Goal: Navigation & Orientation: Find specific page/section

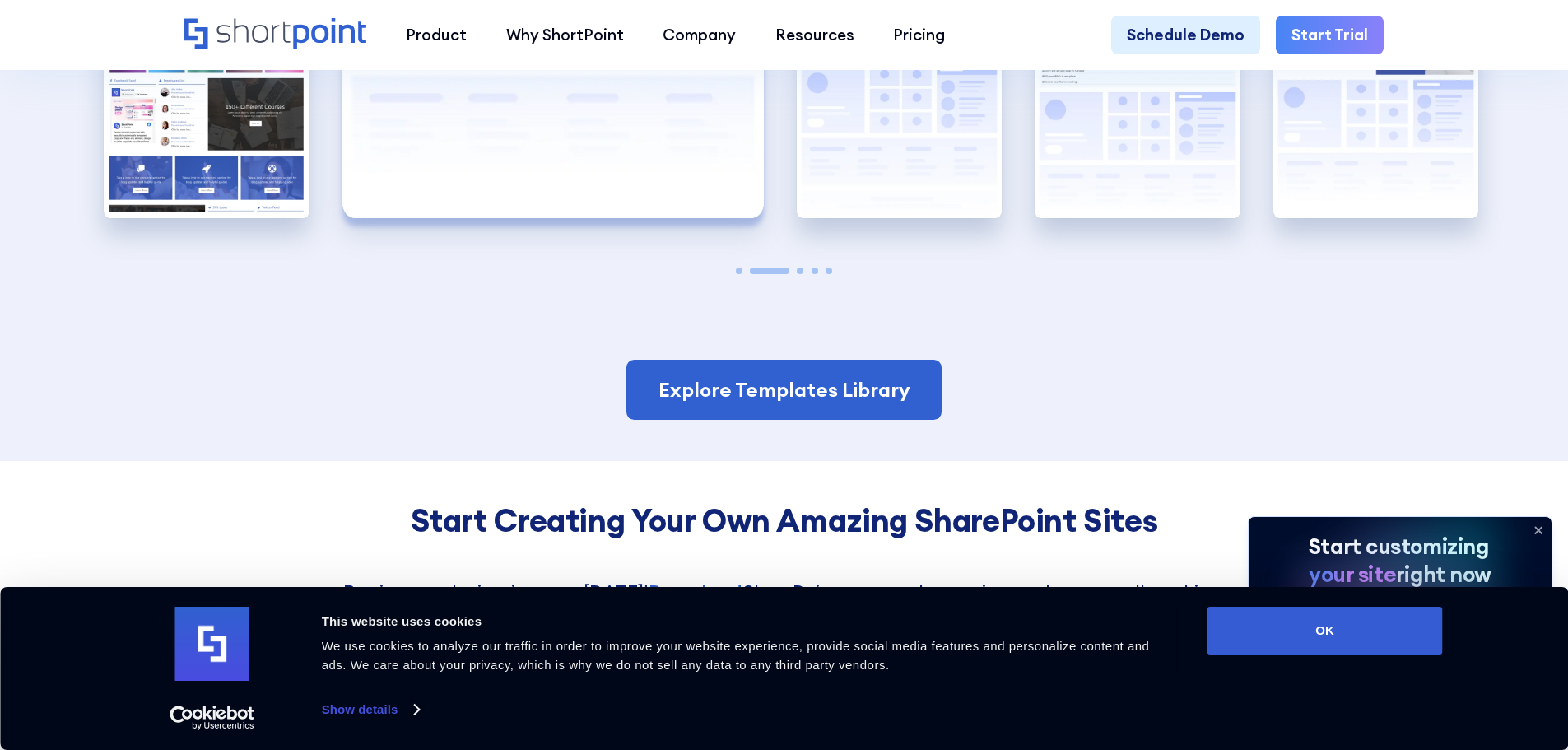
scroll to position [3788, 0]
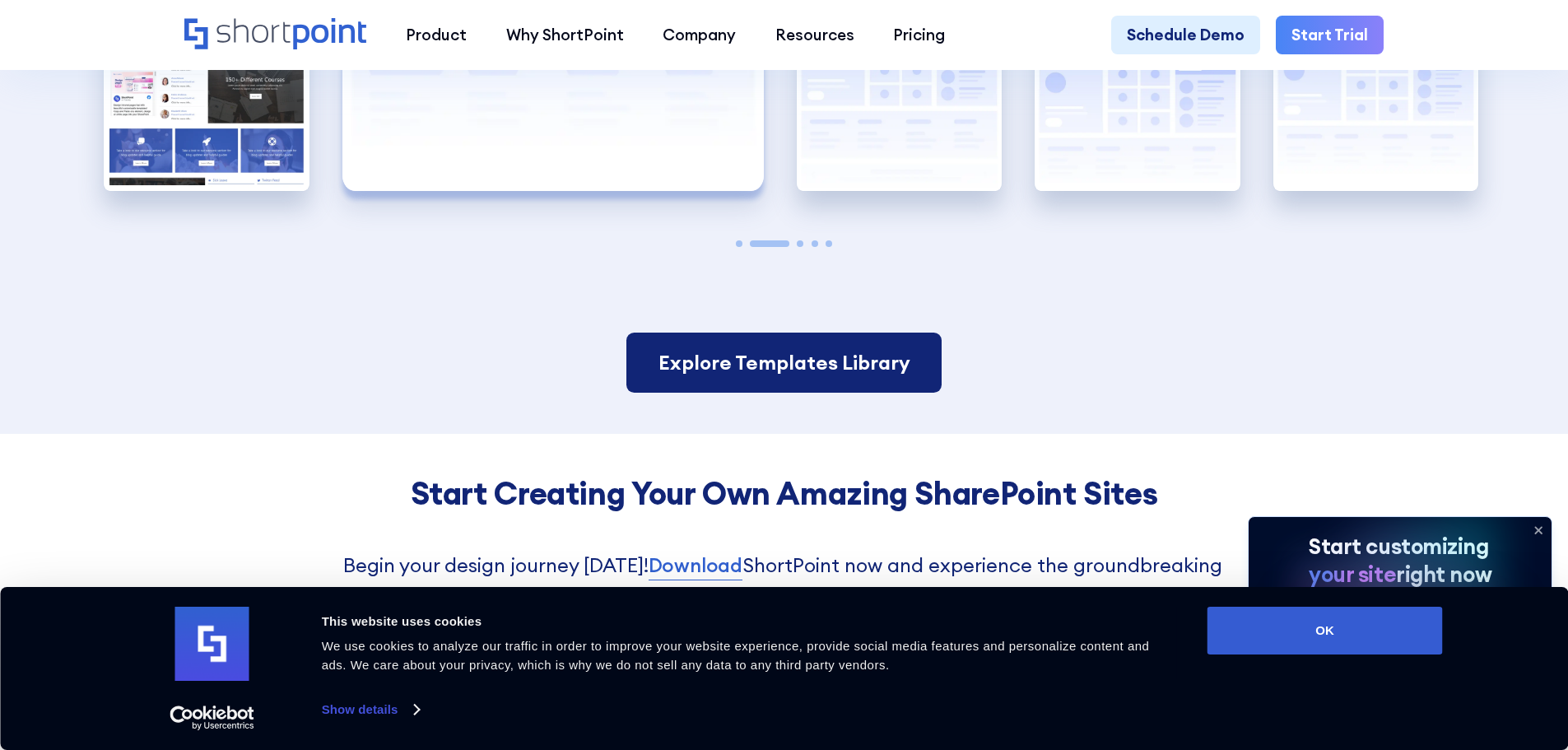
click at [790, 392] on link "Explore Templates Library" at bounding box center [783, 363] width 314 height 61
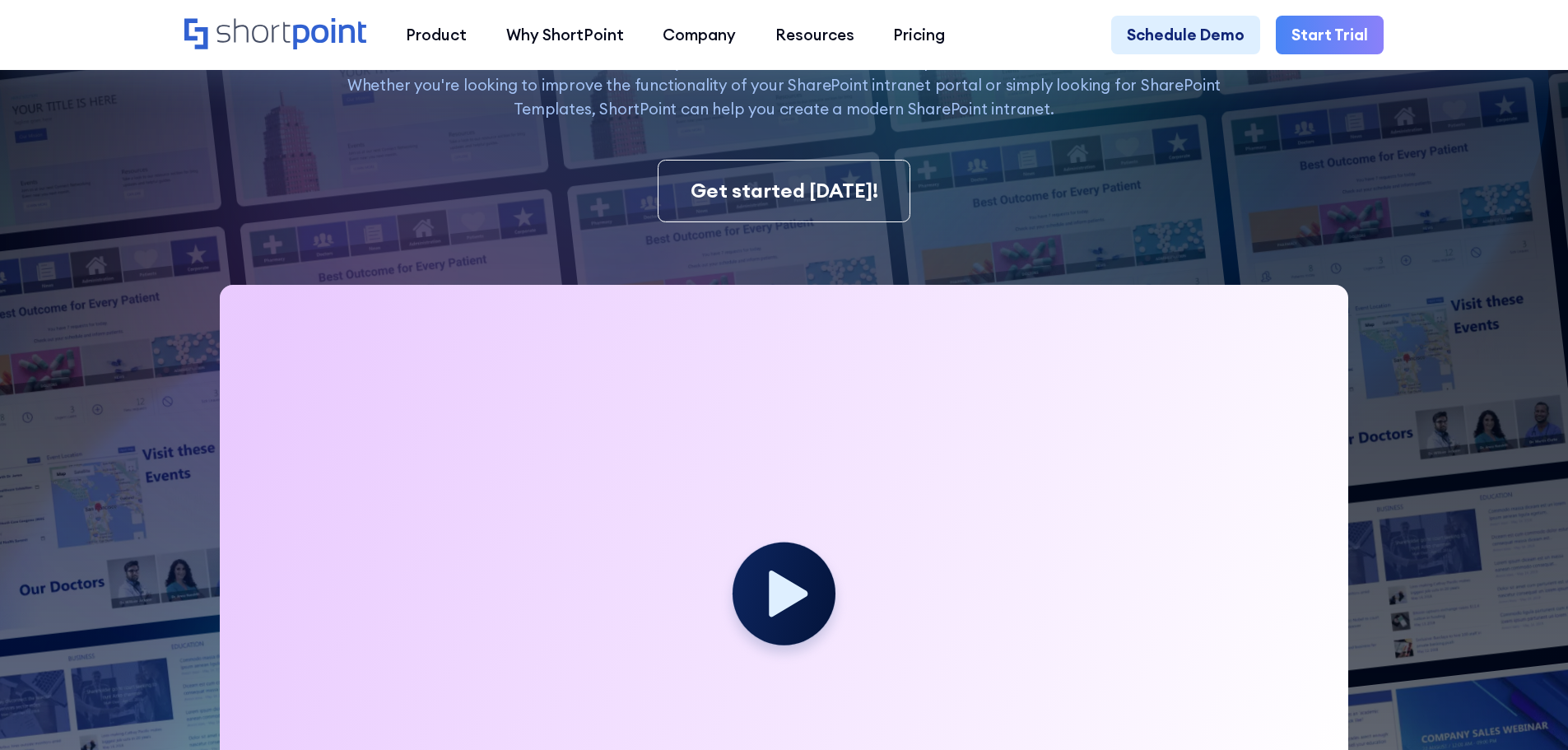
scroll to position [412, 0]
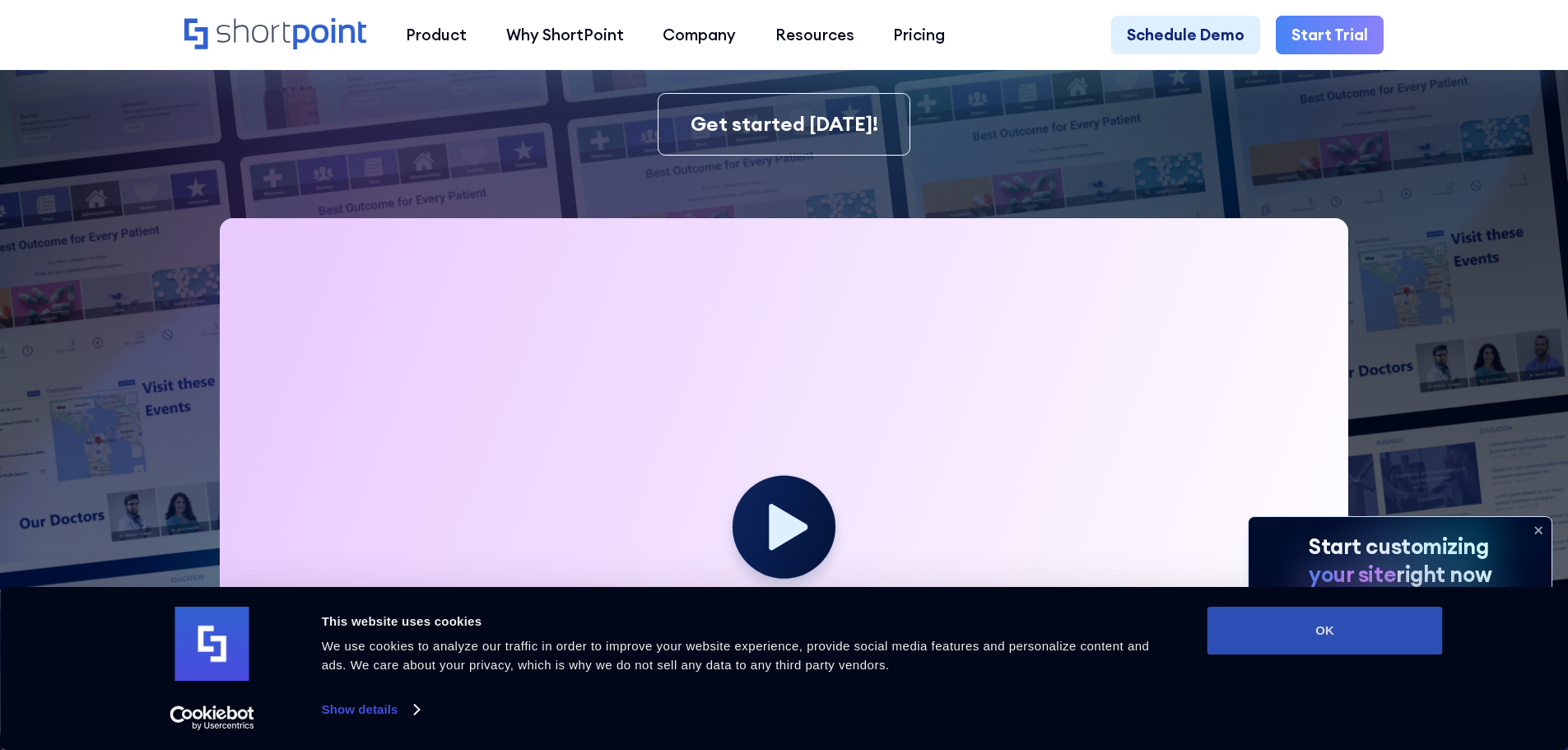
click at [1349, 643] on button "OK" at bounding box center [1325, 631] width 235 height 48
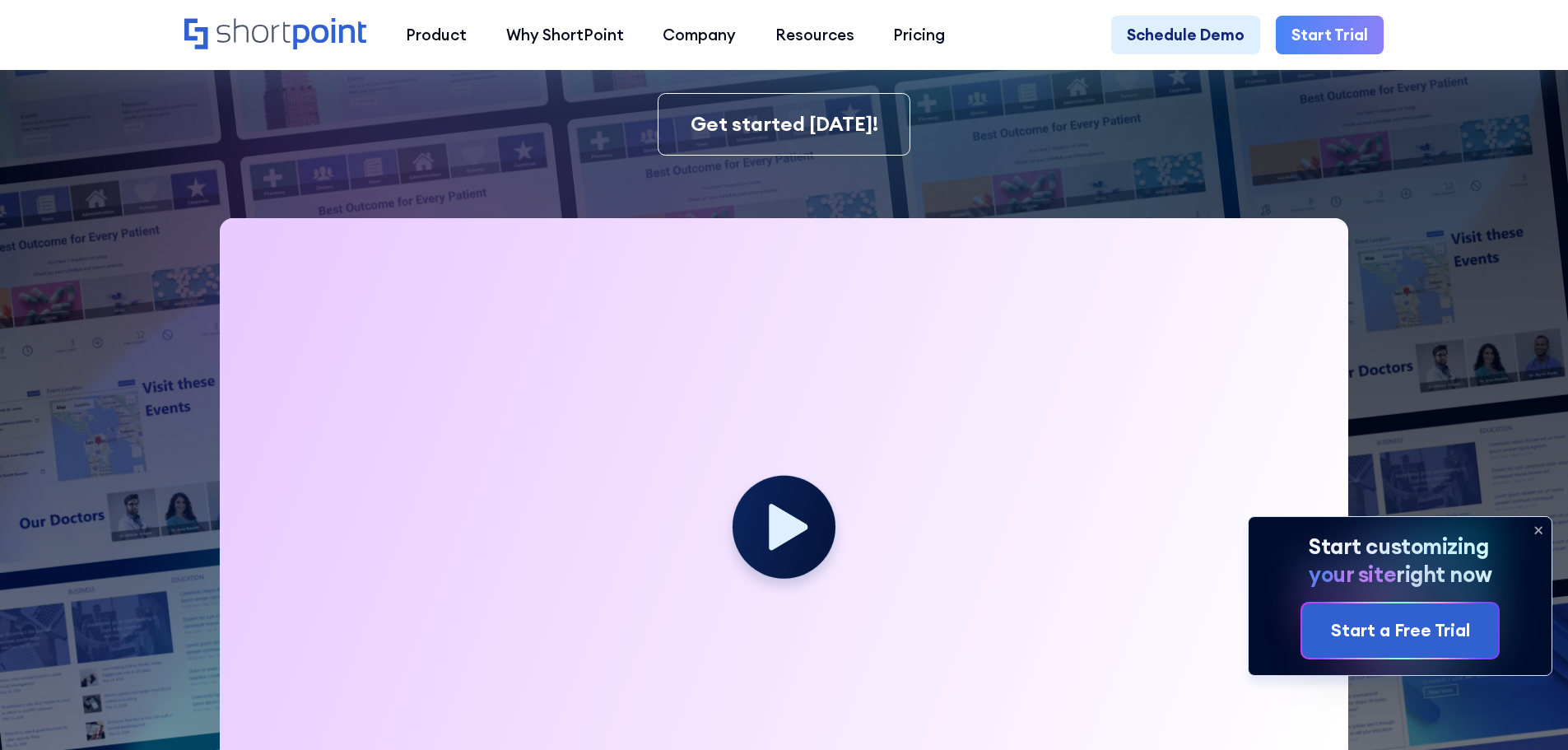
scroll to position [0, 0]
click at [780, 532] on icon at bounding box center [790, 527] width 43 height 51
click at [781, 532] on icon at bounding box center [790, 527] width 43 height 51
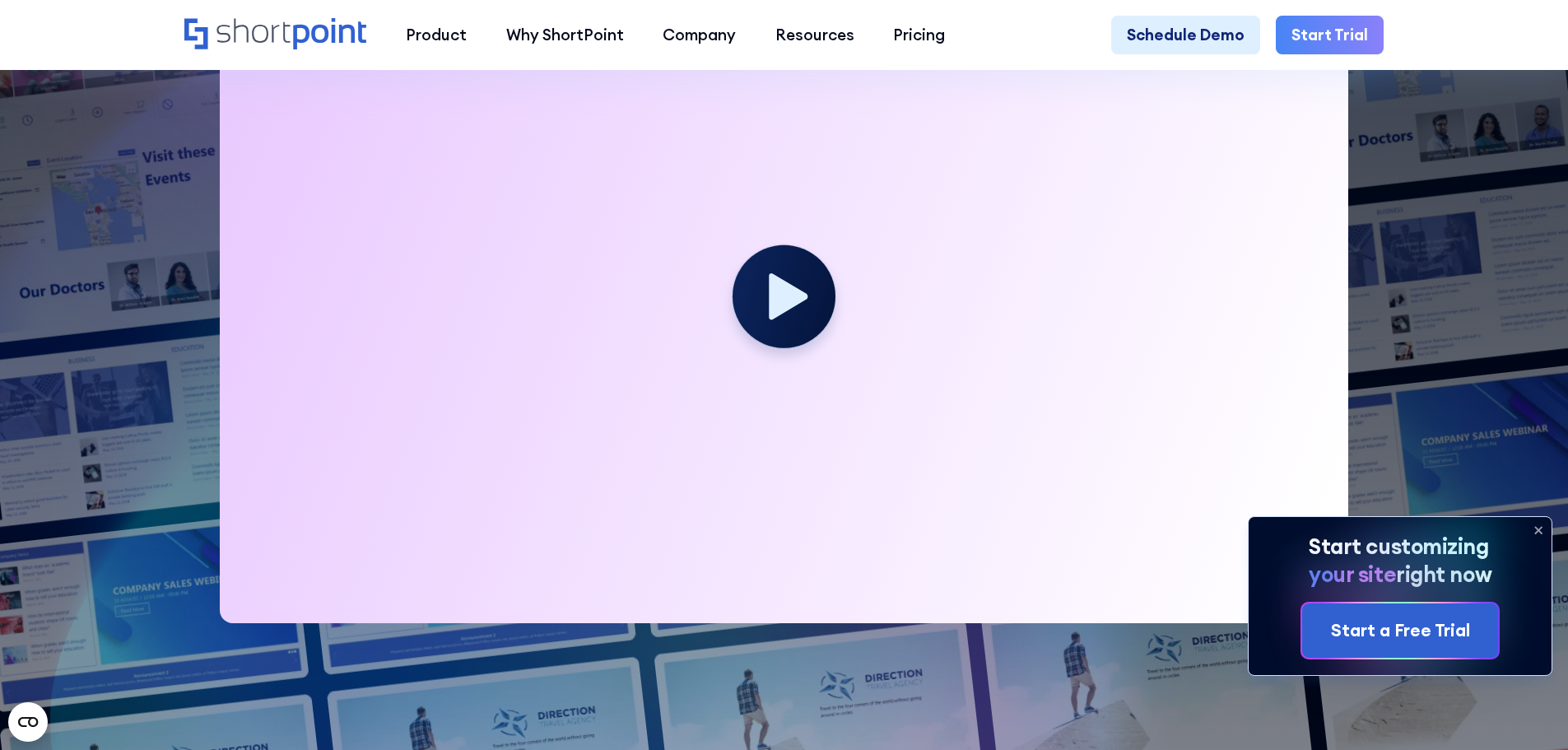
scroll to position [659, 0]
